Goal: Transaction & Acquisition: Purchase product/service

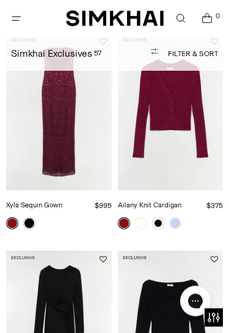
scroll to position [85, 0]
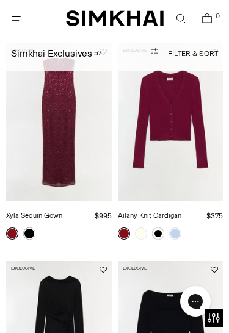
click at [52, 175] on img "Xyla Sequin Gown" at bounding box center [59, 122] width 106 height 158
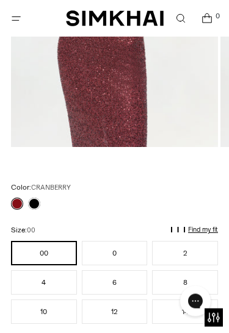
scroll to position [296, 0]
click at [35, 201] on link at bounding box center [34, 204] width 12 height 12
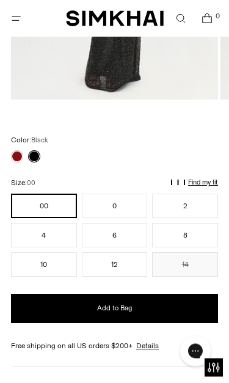
scroll to position [344, 0]
click at [16, 154] on link at bounding box center [17, 156] width 12 height 12
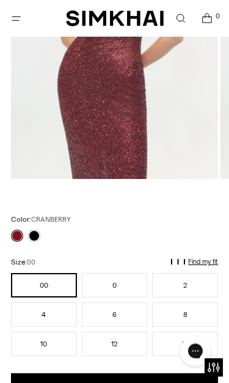
scroll to position [264, 0]
click at [107, 263] on p "Find my fit" at bounding box center [100, 267] width 14 height 22
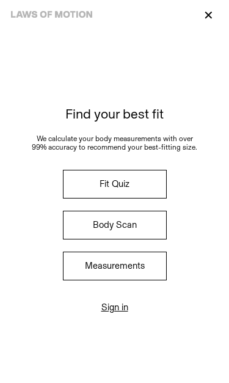
click at [210, 15] on p "✕" at bounding box center [208, 15] width 16 height 21
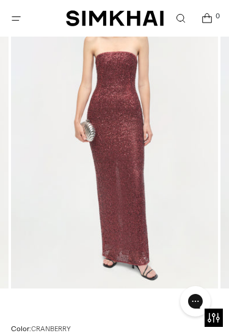
scroll to position [154, 0]
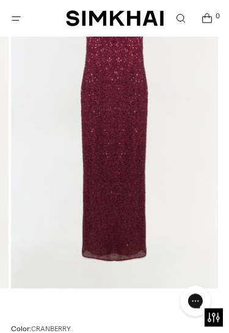
click at [16, 13] on span "Open menu modal" at bounding box center [16, 18] width 13 height 13
